Goal: Task Accomplishment & Management: Use online tool/utility

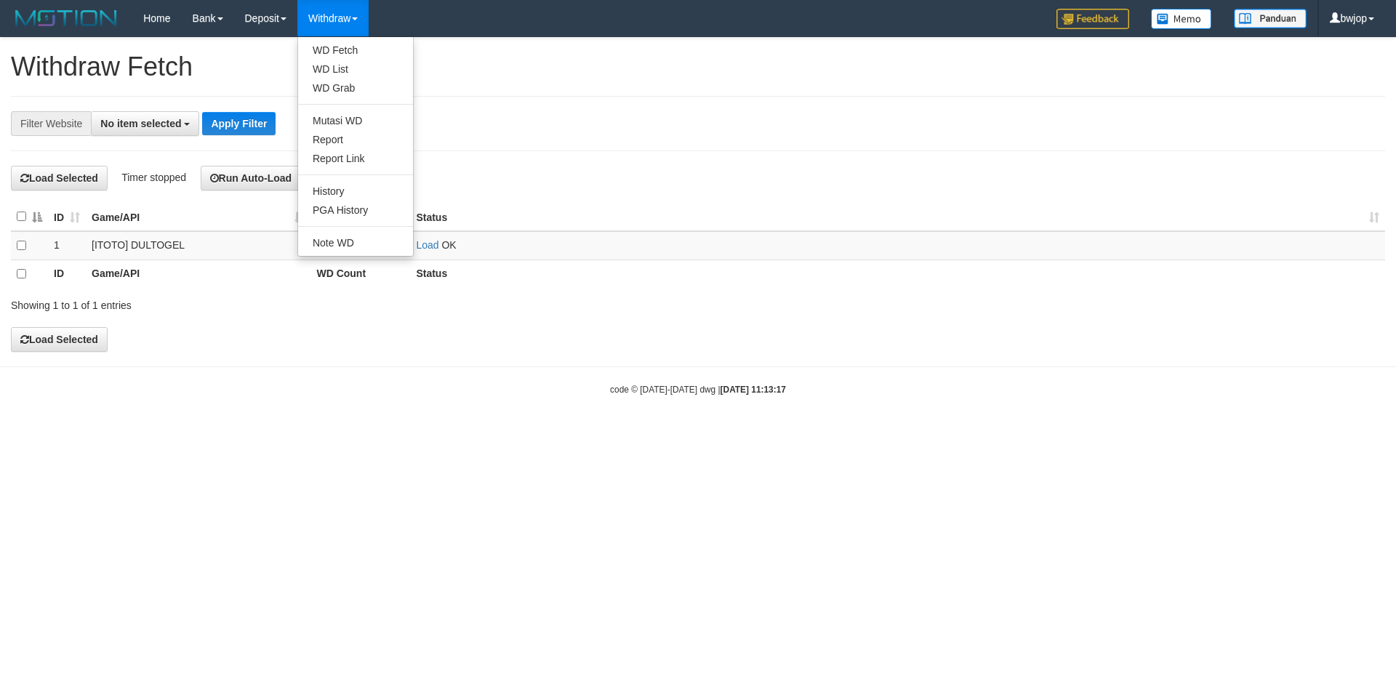
select select
click at [349, 68] on link "WD List" at bounding box center [355, 69] width 115 height 19
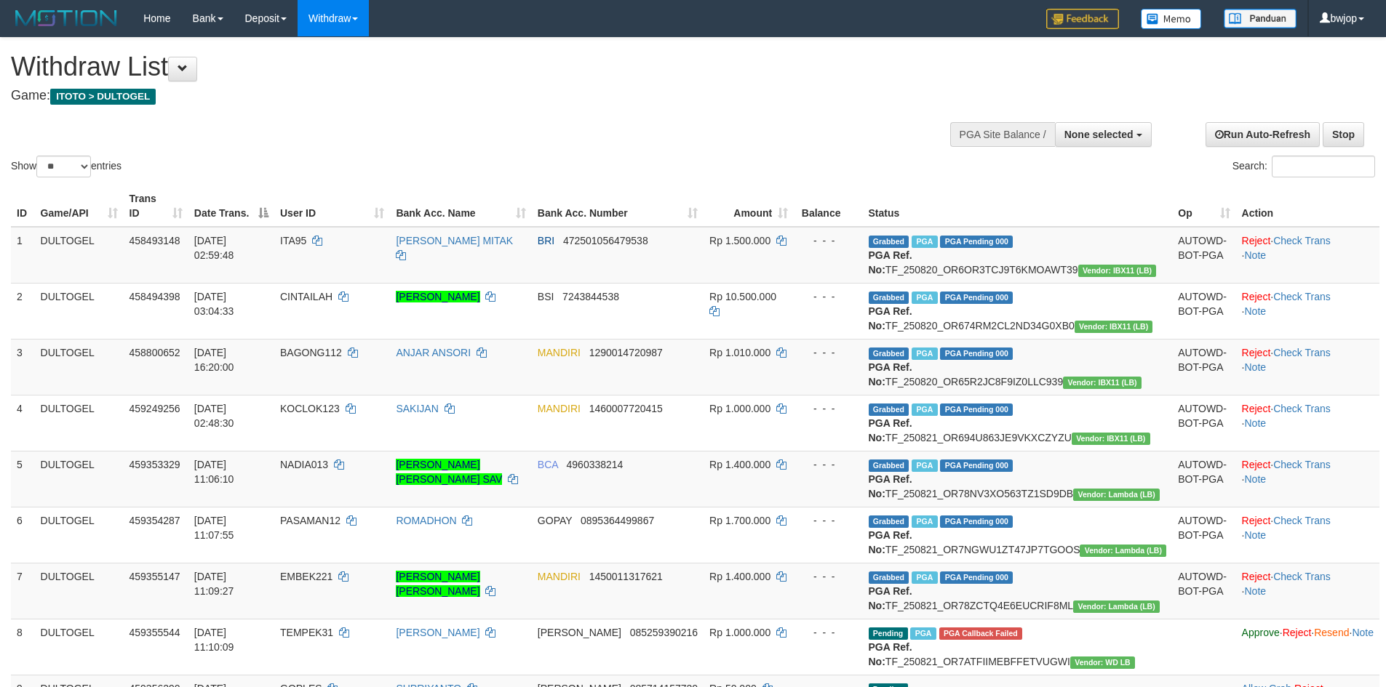
select select
select select "**"
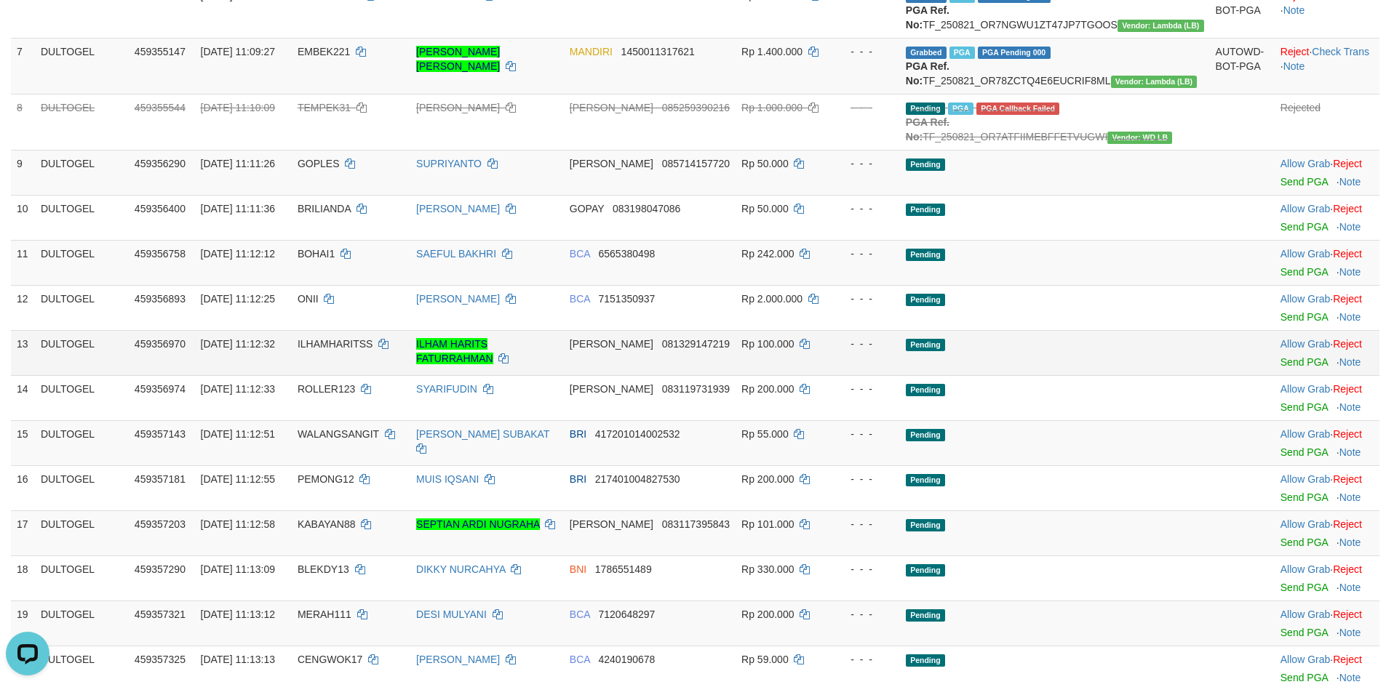
scroll to position [567, 0]
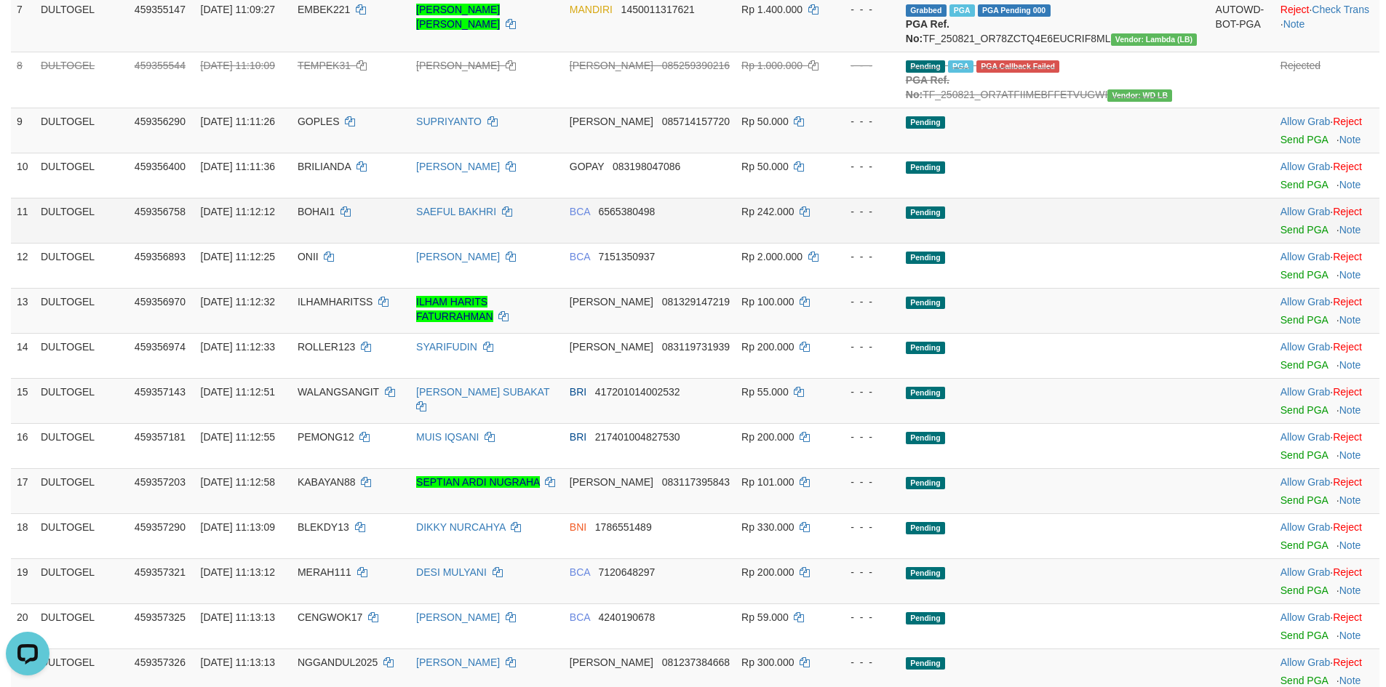
click at [344, 243] on td "BOHAI1" at bounding box center [351, 220] width 119 height 45
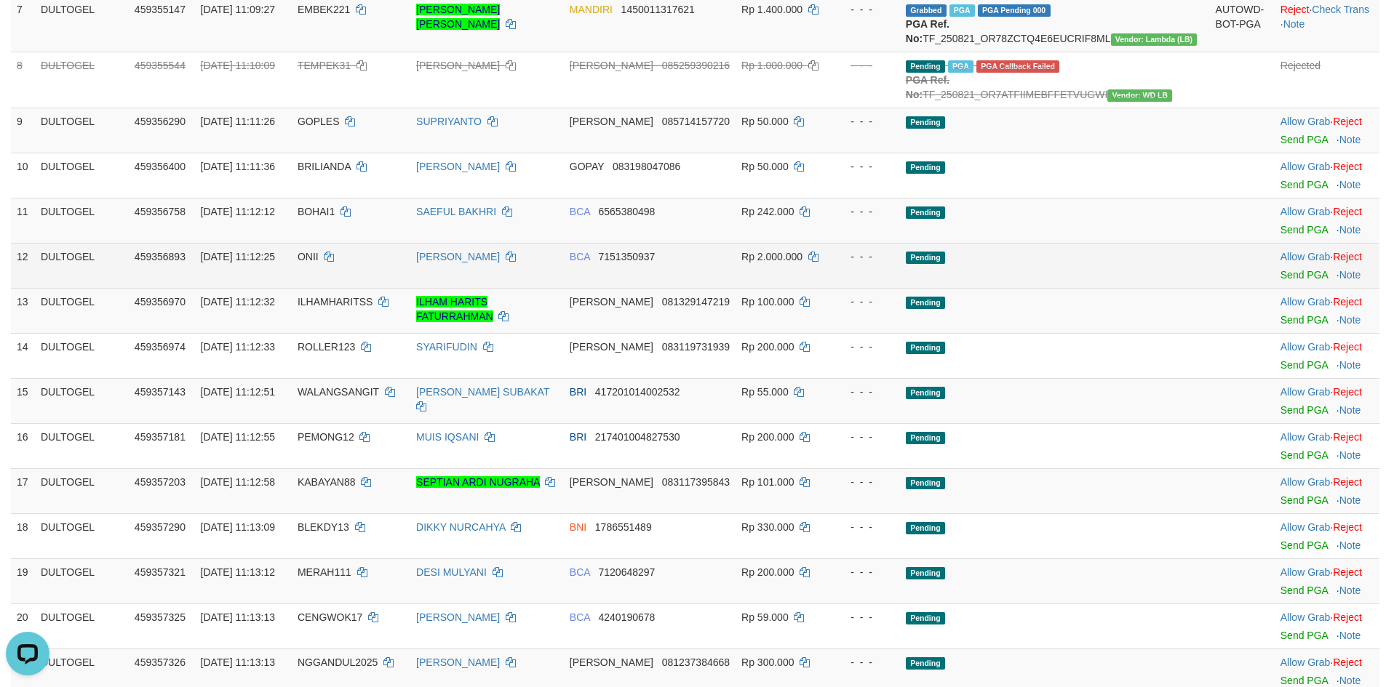
click at [319, 263] on span "ONII" at bounding box center [307, 257] width 21 height 12
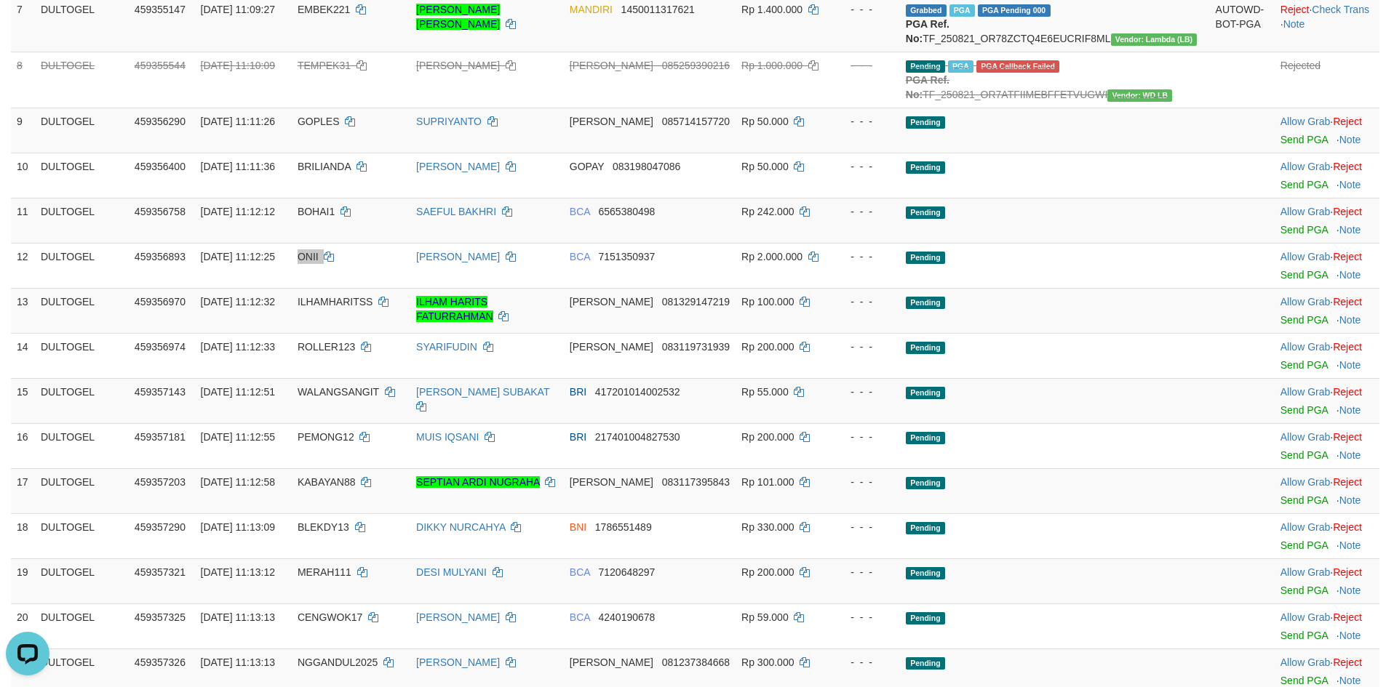
drag, startPoint x: 345, startPoint y: 357, endPoint x: 401, endPoint y: 20, distance: 341.2
click at [319, 263] on span "ONII" at bounding box center [307, 257] width 21 height 12
copy td "ONII"
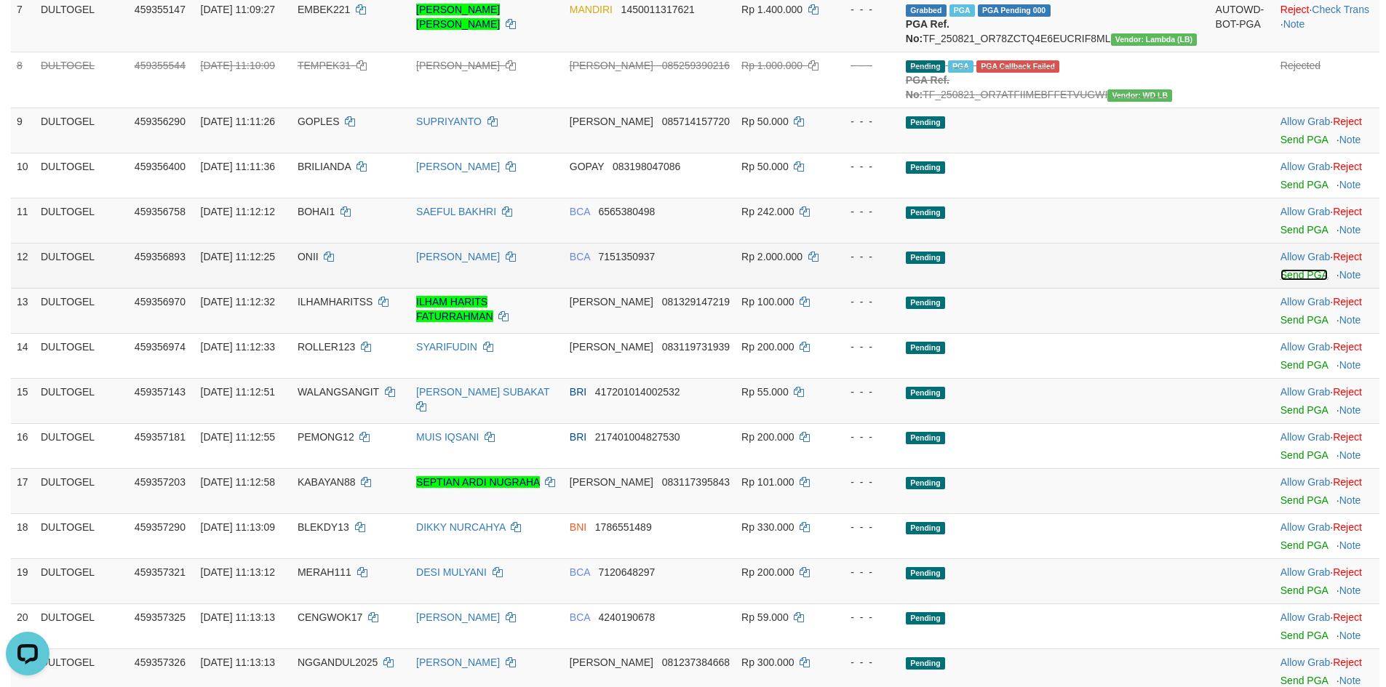
click at [1280, 281] on link "Send PGA" at bounding box center [1303, 275] width 47 height 12
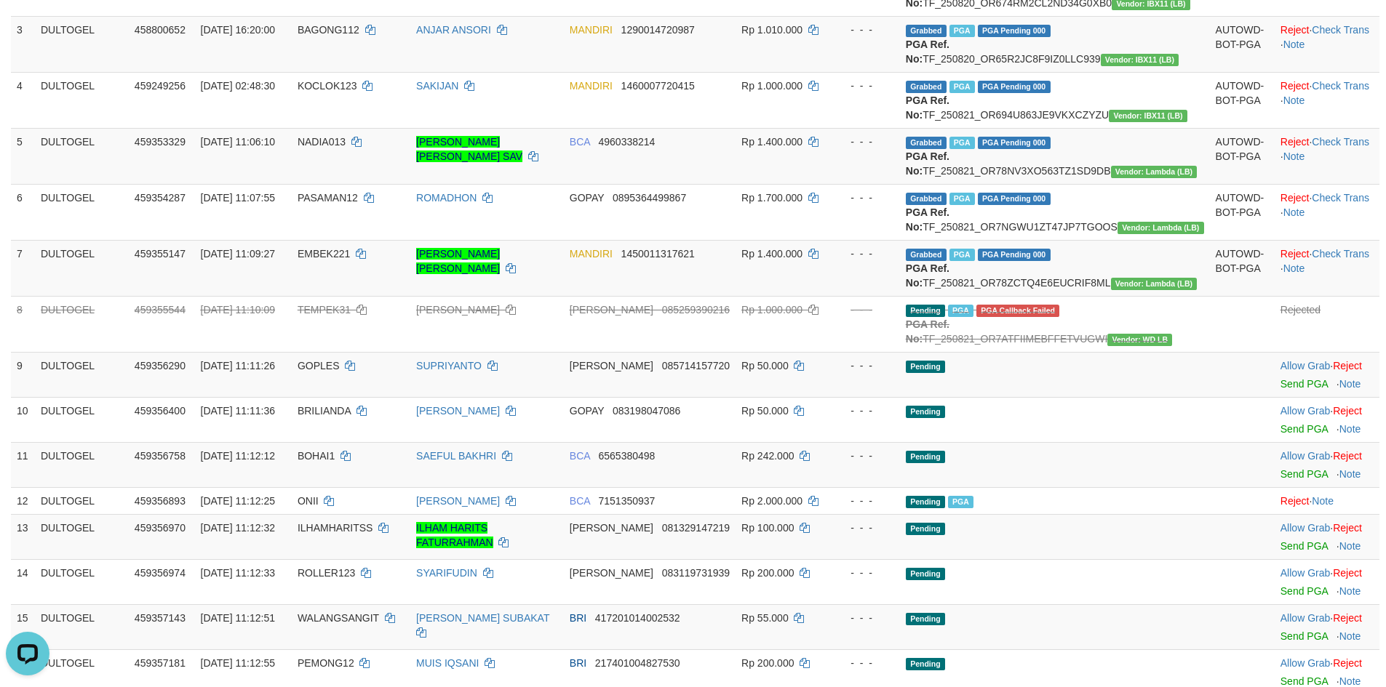
scroll to position [0, 0]
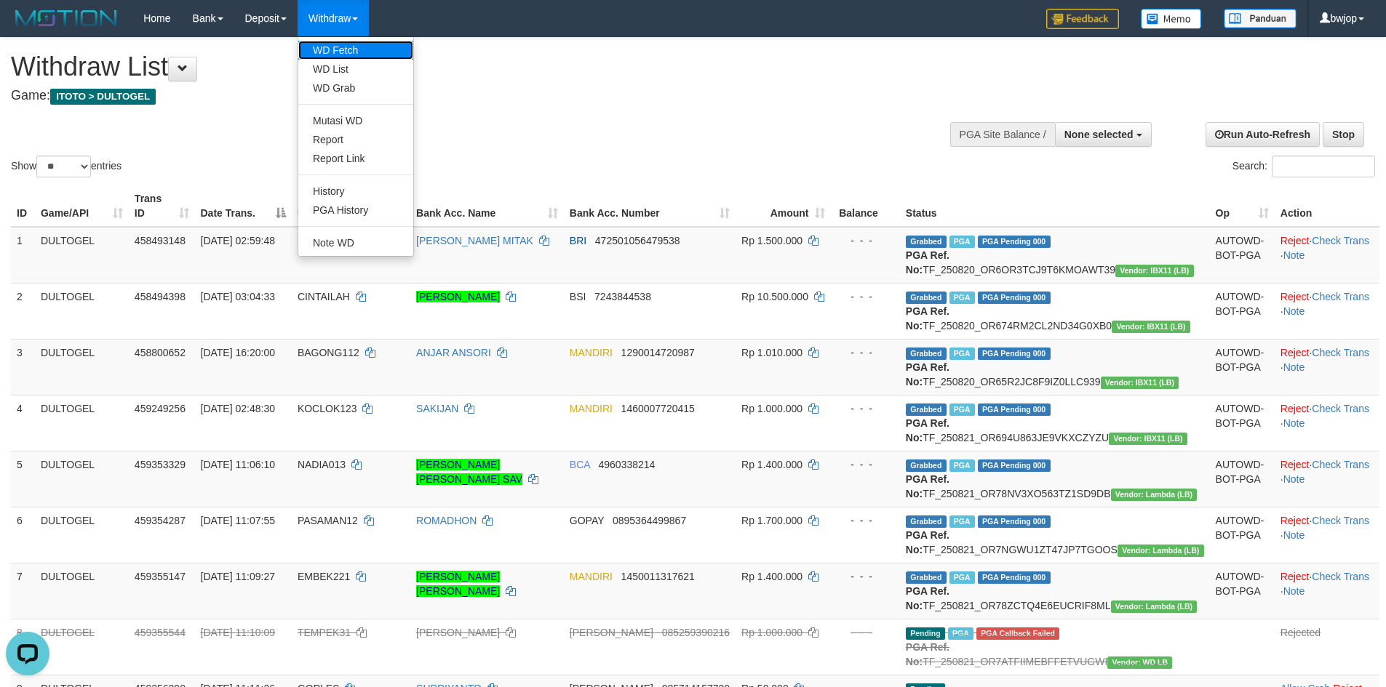
click at [353, 44] on link "WD Fetch" at bounding box center [355, 50] width 115 height 19
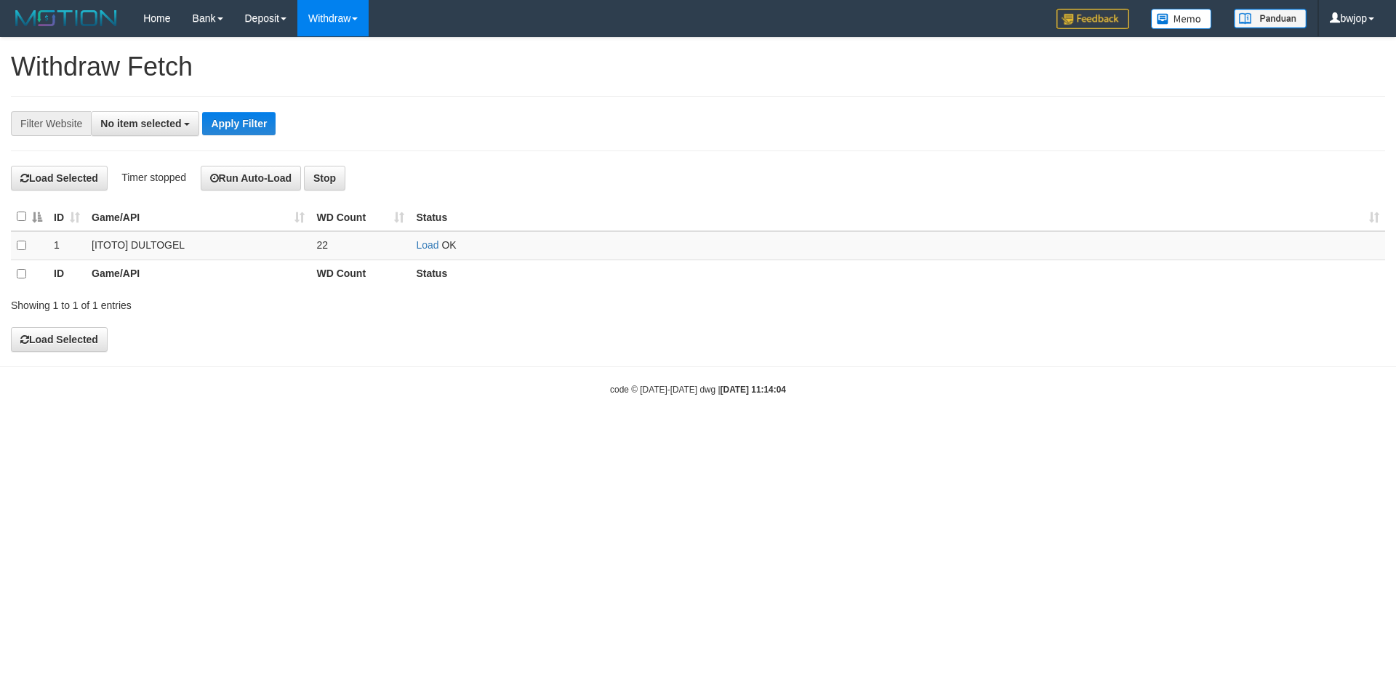
select select
click at [419, 244] on link "Load" at bounding box center [427, 245] width 23 height 12
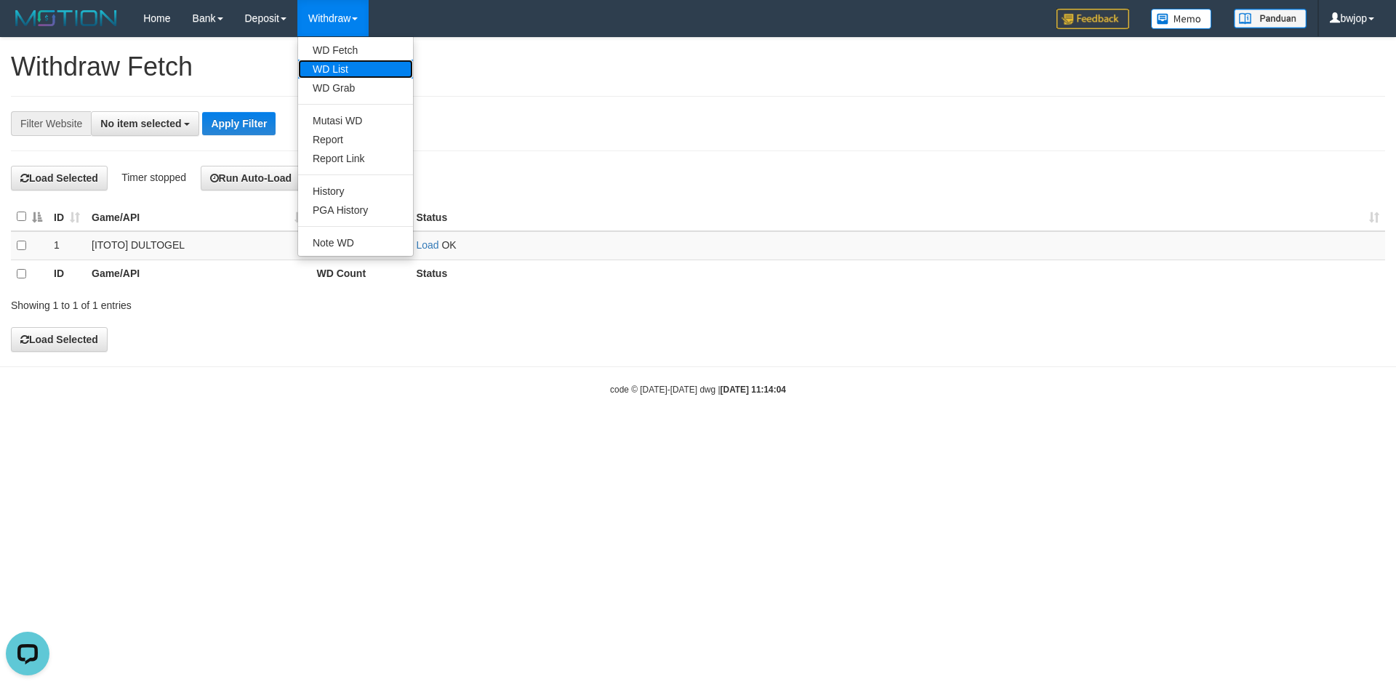
click at [333, 63] on link "WD List" at bounding box center [355, 69] width 115 height 19
